Goal: Find specific page/section: Find specific page/section

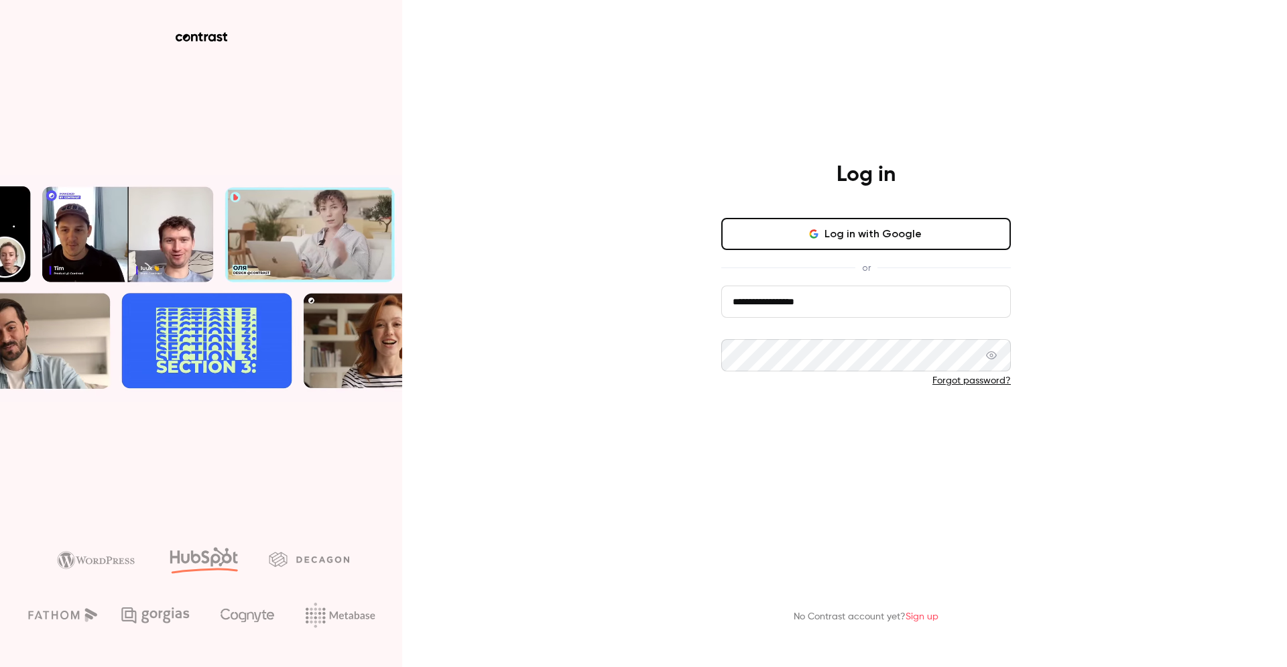
click at [841, 412] on button "Log in" at bounding box center [866, 425] width 290 height 32
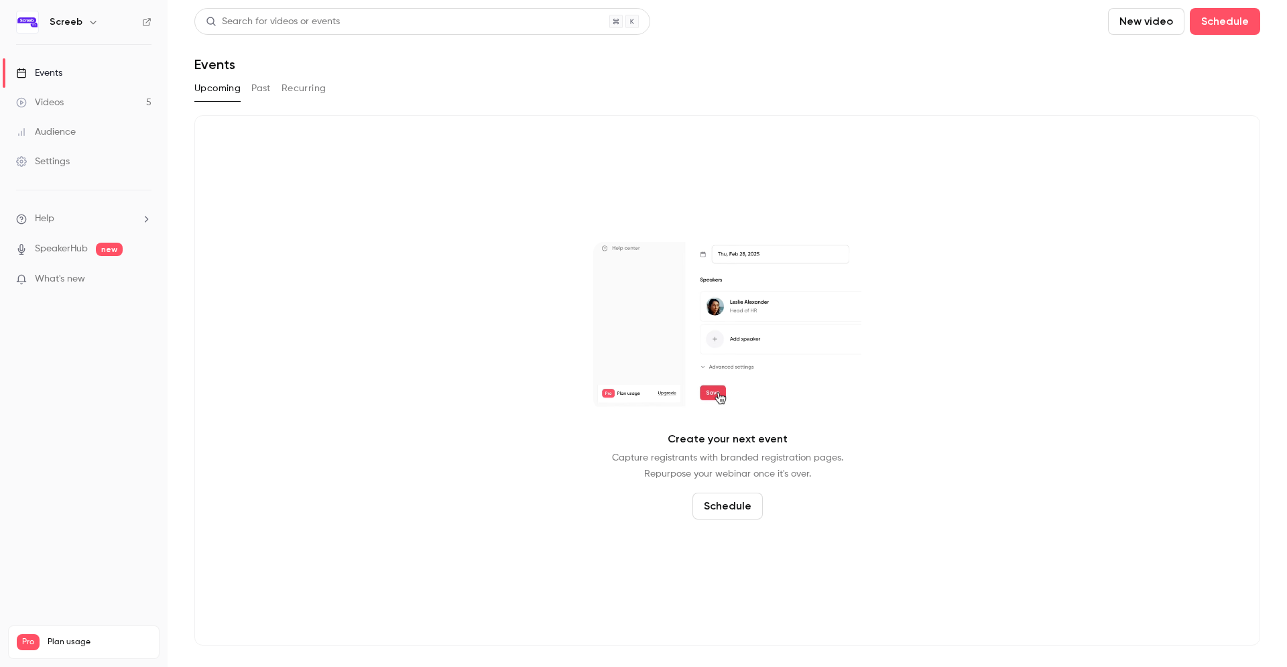
click at [88, 21] on icon "button" at bounding box center [93, 22] width 11 height 11
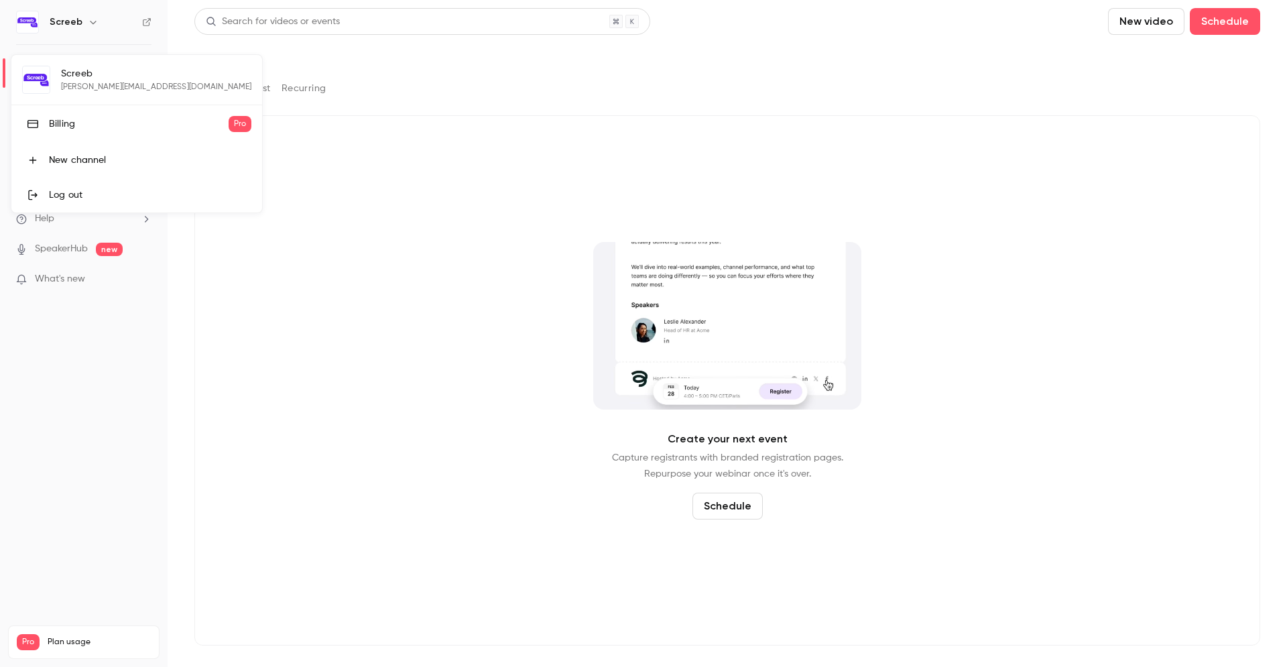
click at [77, 124] on div "Billing" at bounding box center [139, 123] width 180 height 13
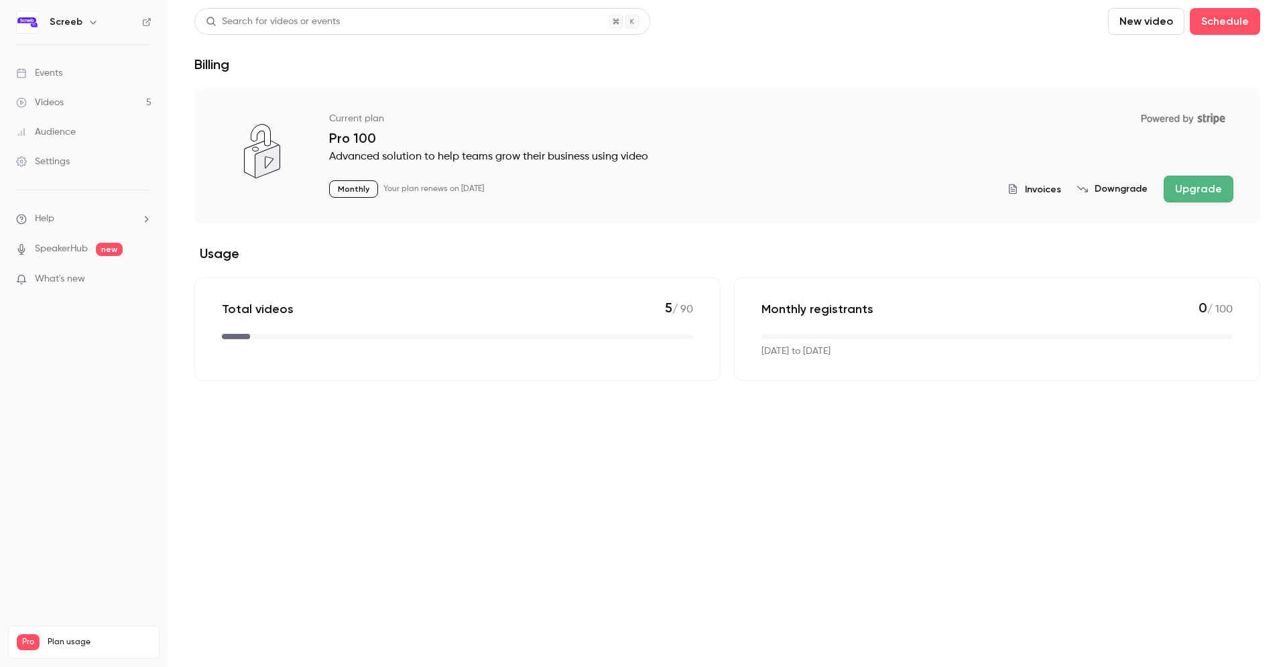
click at [1048, 192] on span "Invoices" at bounding box center [1043, 189] width 36 height 14
click at [78, 637] on span "Plan usage" at bounding box center [99, 642] width 103 height 11
click at [28, 634] on span "Pro" at bounding box center [28, 642] width 23 height 16
click at [75, 21] on h6 "Screeb" at bounding box center [66, 21] width 33 height 13
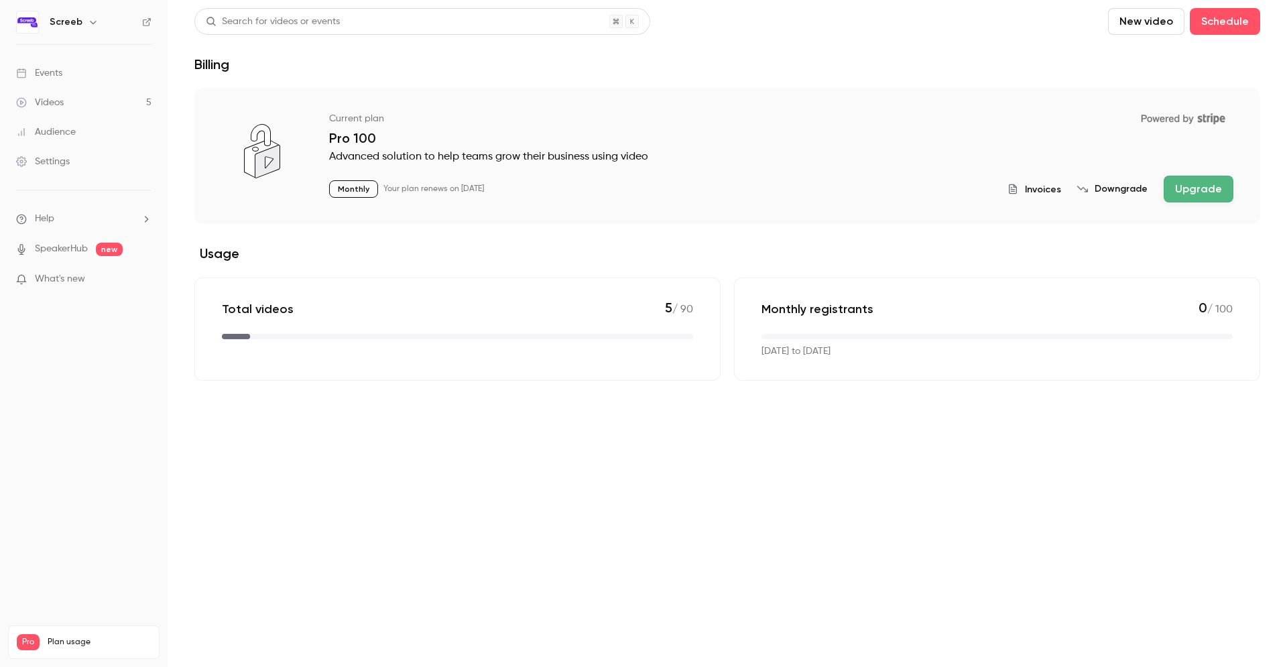
click at [90, 24] on icon "button" at bounding box center [93, 22] width 6 height 3
click at [72, 117] on div "Billing" at bounding box center [139, 123] width 180 height 13
click at [83, 27] on div "Screeb" at bounding box center [91, 22] width 82 height 16
click at [85, 23] on button "button" at bounding box center [93, 22] width 16 height 16
click at [88, 119] on div "Billing" at bounding box center [139, 123] width 180 height 13
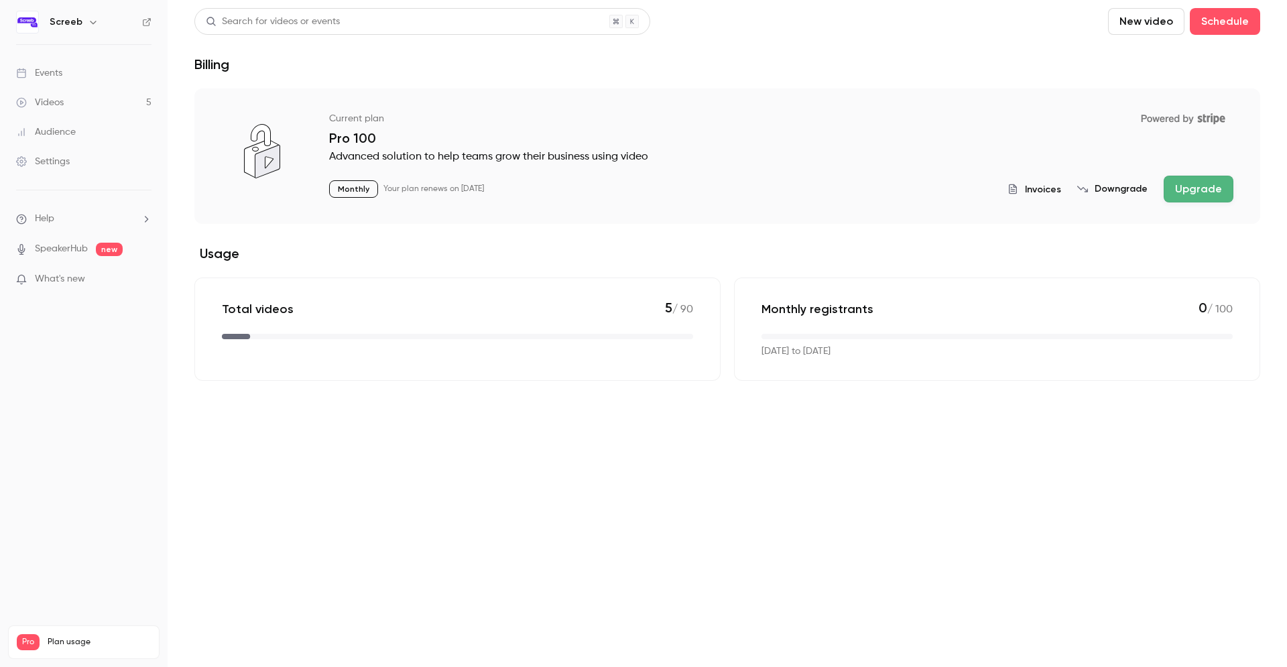
click at [347, 306] on div "Total videos 5 / 90" at bounding box center [457, 309] width 471 height 18
click at [68, 108] on link "Videos 5" at bounding box center [84, 102] width 168 height 29
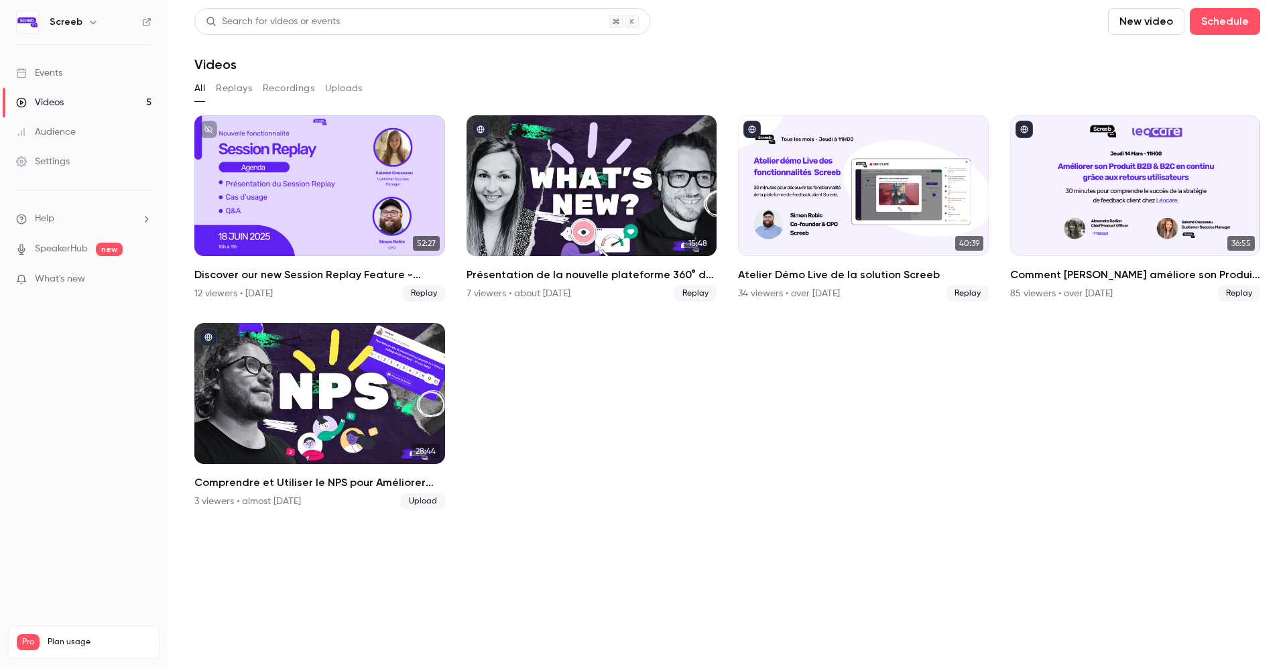
click at [1023, 56] on div "Videos" at bounding box center [727, 64] width 1066 height 16
